Goal: Information Seeking & Learning: Learn about a topic

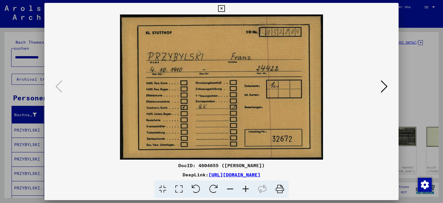
scroll to position [96, 0]
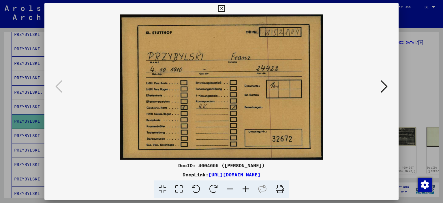
click at [385, 87] on icon at bounding box center [384, 86] width 7 height 14
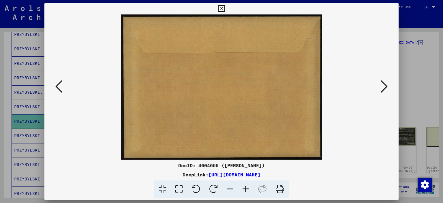
click at [388, 84] on icon at bounding box center [384, 86] width 7 height 14
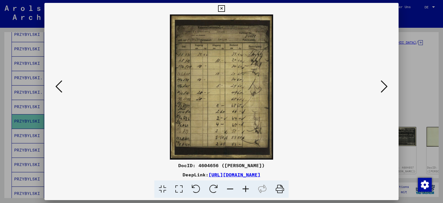
click at [223, 58] on img at bounding box center [222, 86] width 316 height 145
click at [246, 188] on icon at bounding box center [246, 189] width 16 height 18
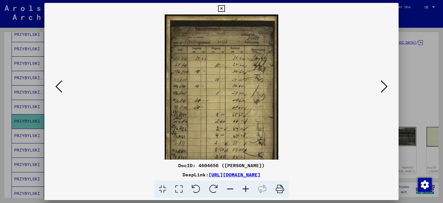
click at [245, 187] on icon at bounding box center [246, 189] width 16 height 18
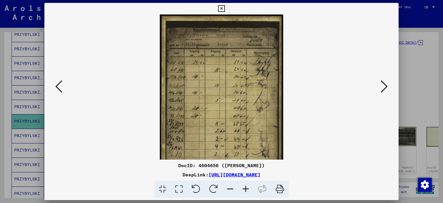
click at [245, 187] on icon at bounding box center [246, 189] width 16 height 18
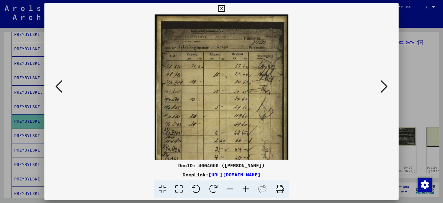
click at [245, 187] on icon at bounding box center [246, 189] width 16 height 18
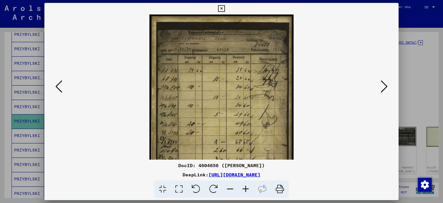
click at [245, 187] on icon at bounding box center [246, 189] width 16 height 18
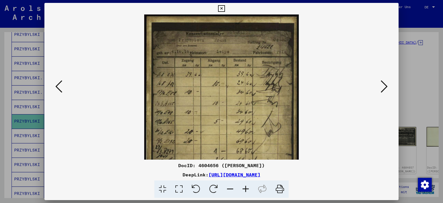
click at [245, 187] on icon at bounding box center [246, 189] width 16 height 18
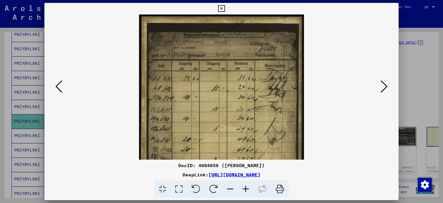
click at [245, 187] on icon at bounding box center [246, 189] width 16 height 18
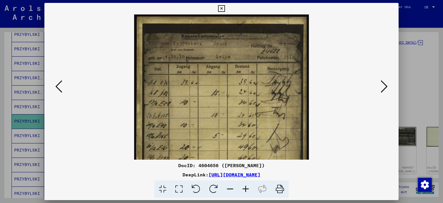
click at [245, 187] on icon at bounding box center [246, 189] width 16 height 18
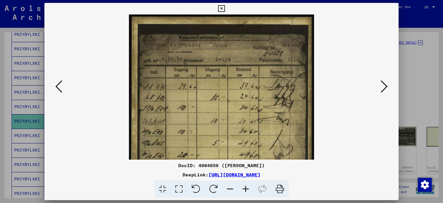
click at [245, 187] on icon at bounding box center [246, 189] width 16 height 18
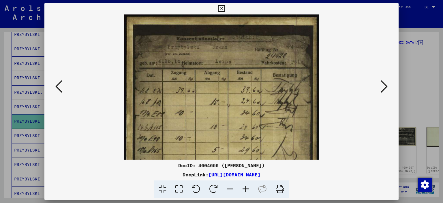
click at [245, 187] on icon at bounding box center [246, 189] width 16 height 18
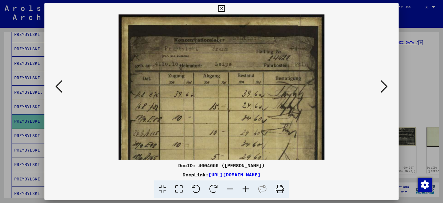
click at [245, 187] on icon at bounding box center [246, 189] width 16 height 18
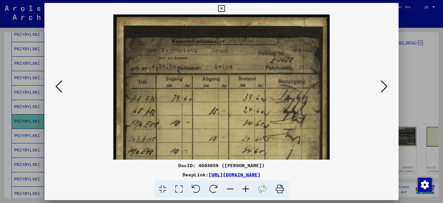
click at [245, 187] on icon at bounding box center [246, 189] width 16 height 18
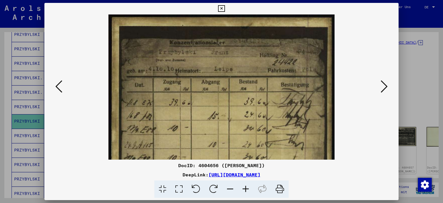
click at [245, 187] on icon at bounding box center [246, 189] width 16 height 18
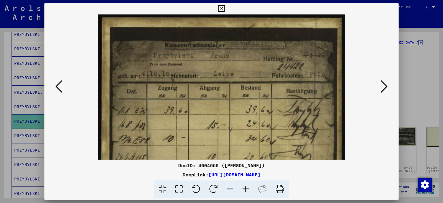
click at [245, 187] on icon at bounding box center [246, 189] width 16 height 18
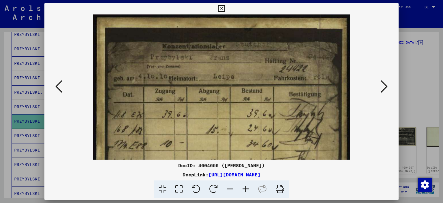
click at [245, 187] on icon at bounding box center [246, 189] width 16 height 18
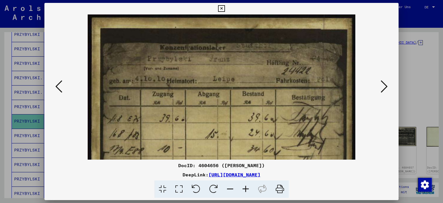
drag, startPoint x: 225, startPoint y: 86, endPoint x: 196, endPoint y: 94, distance: 30.3
click at [196, 94] on img at bounding box center [222, 202] width 268 height 376
click at [386, 87] on icon at bounding box center [384, 86] width 7 height 14
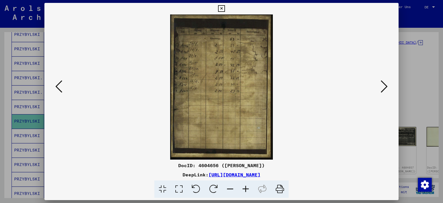
click at [384, 87] on icon at bounding box center [384, 86] width 7 height 14
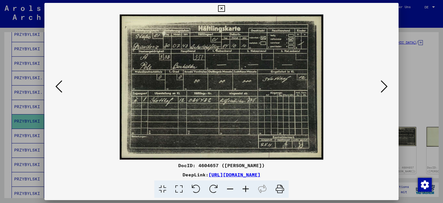
click at [247, 190] on icon at bounding box center [246, 189] width 16 height 18
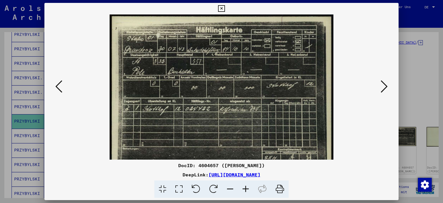
click at [247, 190] on icon at bounding box center [246, 189] width 16 height 18
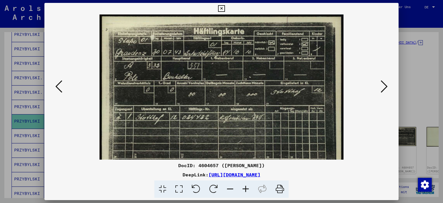
click at [247, 190] on icon at bounding box center [246, 189] width 16 height 18
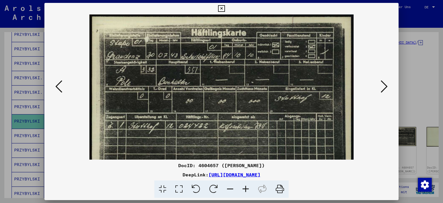
click at [247, 190] on icon at bounding box center [246, 189] width 16 height 18
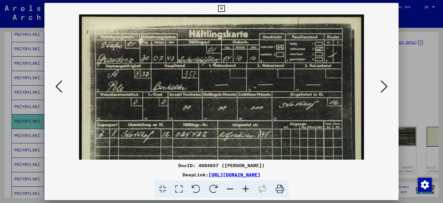
click at [247, 190] on icon at bounding box center [246, 189] width 16 height 18
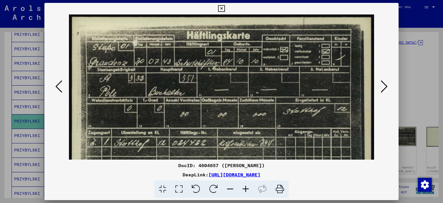
click at [247, 190] on icon at bounding box center [246, 189] width 16 height 18
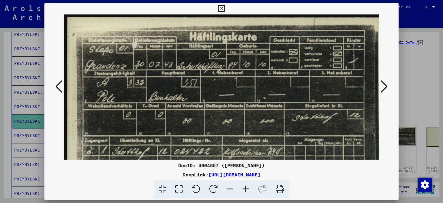
click at [247, 189] on icon at bounding box center [246, 189] width 16 height 18
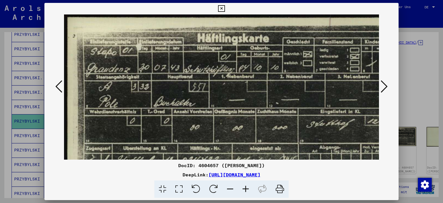
click at [247, 189] on icon at bounding box center [246, 189] width 16 height 18
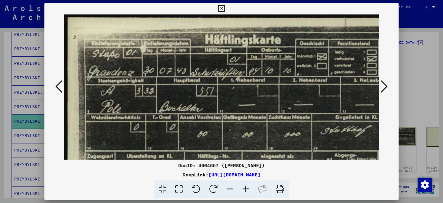
click at [246, 189] on icon at bounding box center [246, 189] width 16 height 18
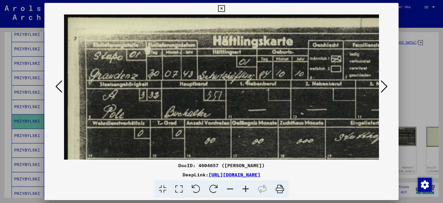
click at [246, 189] on icon at bounding box center [246, 189] width 16 height 18
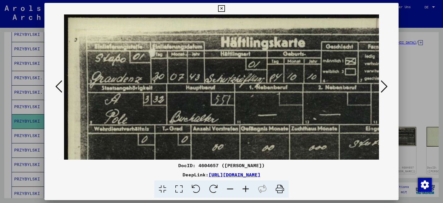
click at [246, 189] on icon at bounding box center [246, 189] width 16 height 18
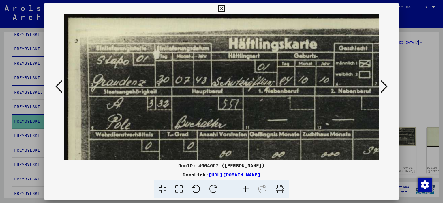
click at [245, 188] on icon at bounding box center [246, 189] width 16 height 18
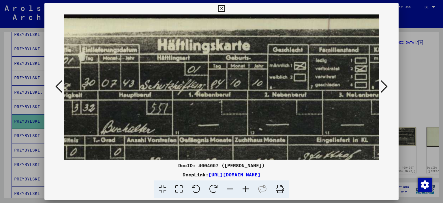
scroll to position [0, 80]
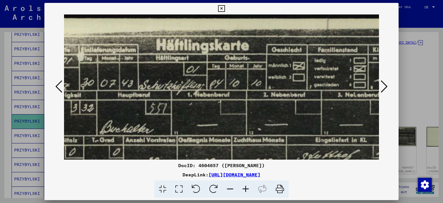
drag, startPoint x: 276, startPoint y: 116, endPoint x: 196, endPoint y: 116, distance: 79.7
click at [196, 116] on img at bounding box center [208, 173] width 448 height 318
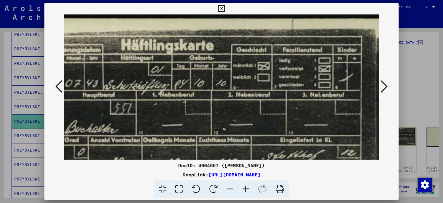
scroll to position [0, 129]
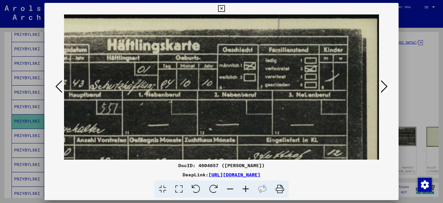
drag, startPoint x: 227, startPoint y: 116, endPoint x: 173, endPoint y: 118, distance: 53.7
click at [173, 118] on img at bounding box center [159, 173] width 448 height 318
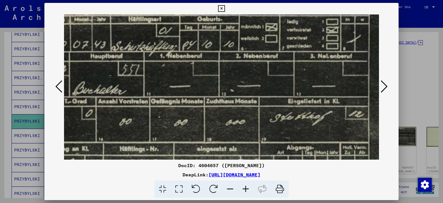
drag, startPoint x: 157, startPoint y: 124, endPoint x: 177, endPoint y: 85, distance: 44.0
click at [177, 85] on img at bounding box center [180, 135] width 448 height 318
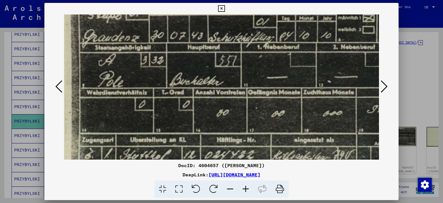
scroll to position [49, 0]
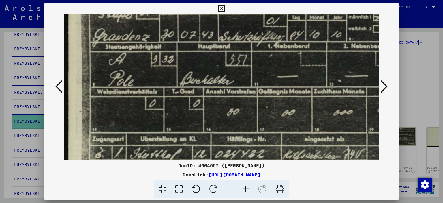
drag, startPoint x: 165, startPoint y: 90, endPoint x: 272, endPoint y: 81, distance: 107.6
click at [272, 81] on img at bounding box center [288, 125] width 448 height 318
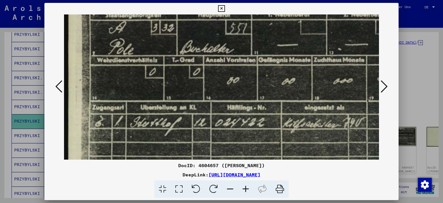
scroll to position [83, 0]
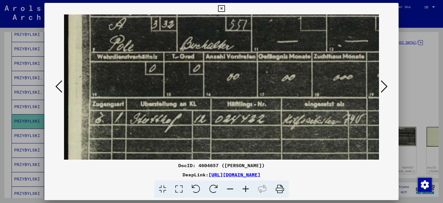
drag, startPoint x: 222, startPoint y: 114, endPoint x: 223, endPoint y: 79, distance: 34.7
click at [223, 79] on img at bounding box center [288, 90] width 448 height 318
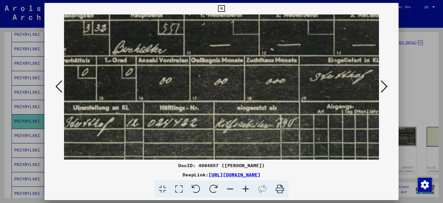
scroll to position [79, 69]
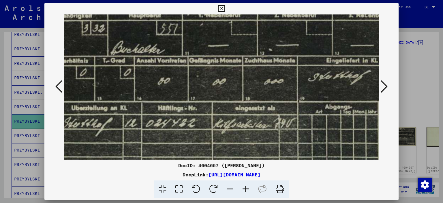
drag, startPoint x: 253, startPoint y: 128, endPoint x: 184, endPoint y: 132, distance: 68.6
click at [184, 132] on img at bounding box center [219, 94] width 448 height 318
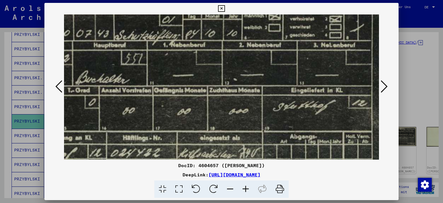
scroll to position [46, 102]
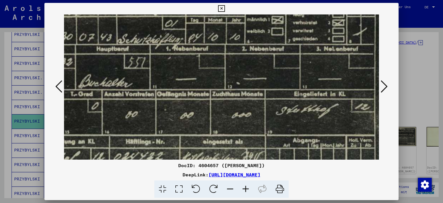
drag, startPoint x: 258, startPoint y: 134, endPoint x: 221, endPoint y: 167, distance: 49.7
click at [221, 167] on div "DocID: 4604657 ([PERSON_NAME]) DeepLink: [URL][DOMAIN_NAME]" at bounding box center [221, 100] width 355 height 195
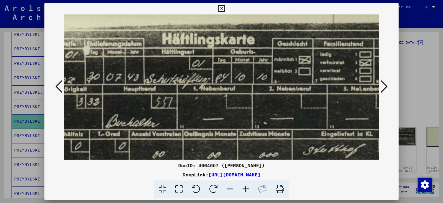
drag, startPoint x: 189, startPoint y: 101, endPoint x: 215, endPoint y: 141, distance: 47.6
click at [215, 141] on img at bounding box center [214, 167] width 448 height 318
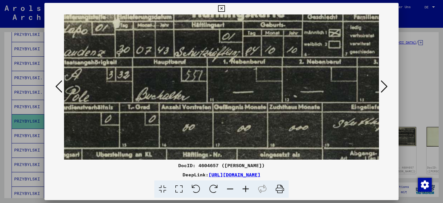
scroll to position [34, 45]
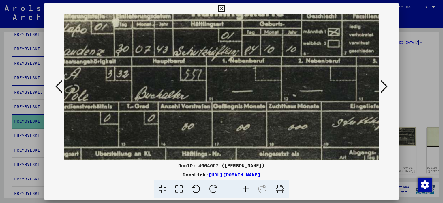
drag, startPoint x: 198, startPoint y: 106, endPoint x: 227, endPoint y: 81, distance: 38.3
click at [227, 81] on img at bounding box center [243, 140] width 448 height 318
click at [225, 8] on icon at bounding box center [221, 8] width 7 height 7
